Goal: Communication & Community: Answer question/provide support

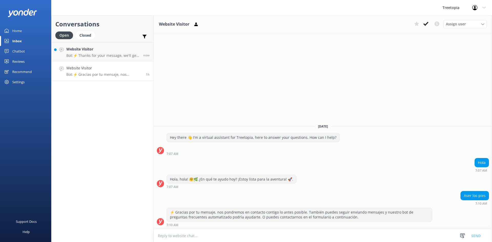
click at [98, 77] on link "Website Visitor Bot: ⚡ Gracias por tu mensaje, nos pondremos en contacto contig…" at bounding box center [102, 70] width 102 height 19
click at [103, 73] on p "Bot: ⚡ Gracias por tu mensaje, nos pondremos en contacto contigo lo antes posib…" at bounding box center [104, 74] width 76 height 5
click at [426, 24] on use at bounding box center [425, 24] width 5 height 4
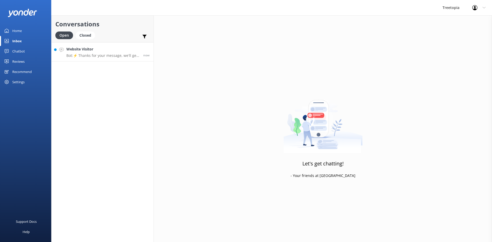
click at [101, 50] on h4 "Website Visitor" at bounding box center [102, 49] width 73 height 6
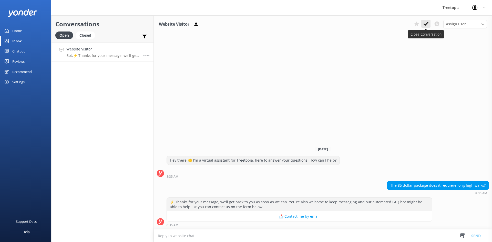
click at [427, 23] on use at bounding box center [425, 24] width 5 height 4
